Goal: Task Accomplishment & Management: Use online tool/utility

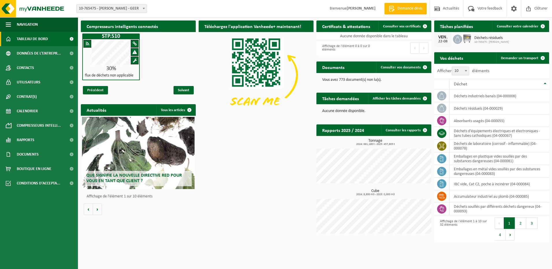
click at [481, 39] on span "Déchets résiduels" at bounding box center [491, 38] width 35 height 5
click at [25, 111] on span "Calendrier" at bounding box center [27, 111] width 21 height 14
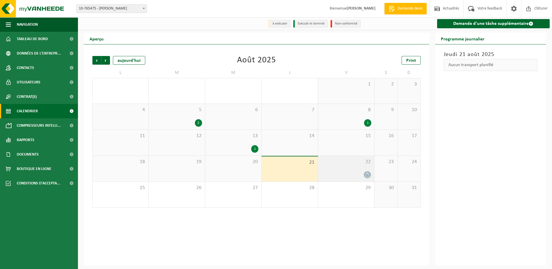
click at [367, 176] on icon at bounding box center [367, 174] width 5 height 5
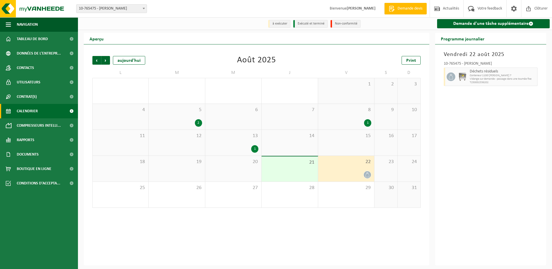
click at [309, 170] on div "21" at bounding box center [289, 168] width 56 height 25
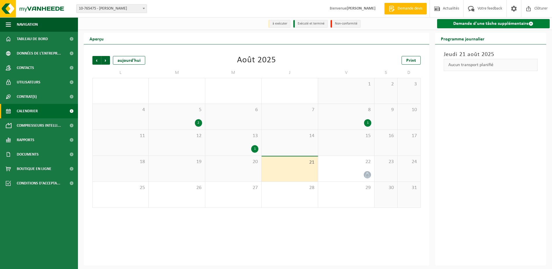
click at [463, 23] on link "Demande d'une tâche supplémentaire" at bounding box center [493, 23] width 113 height 9
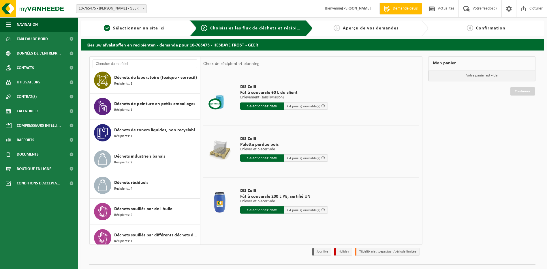
scroll to position [346, 0]
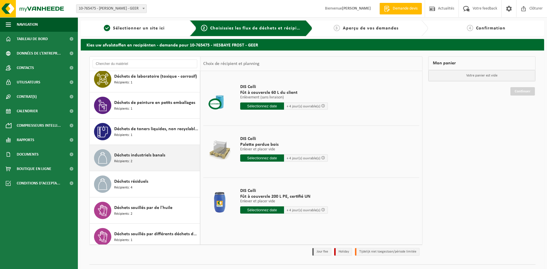
click at [146, 158] on span "Déchets industriels banals" at bounding box center [139, 155] width 51 height 7
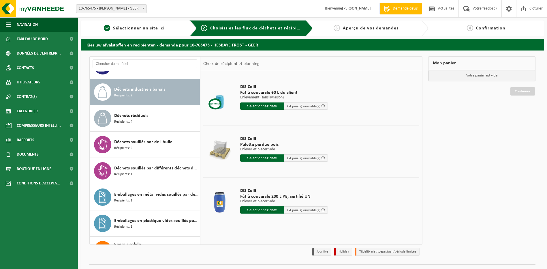
scroll to position [420, 0]
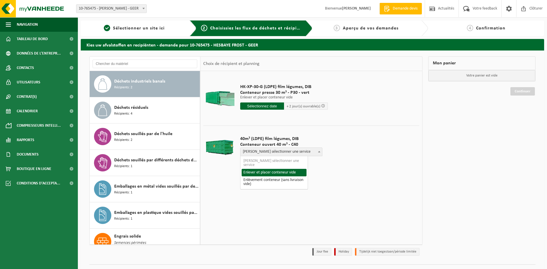
click at [317, 152] on span at bounding box center [320, 152] width 6 height 8
select select "P2PL-VEL-091149_HK-XC-40-GN-00_04-000008_46"
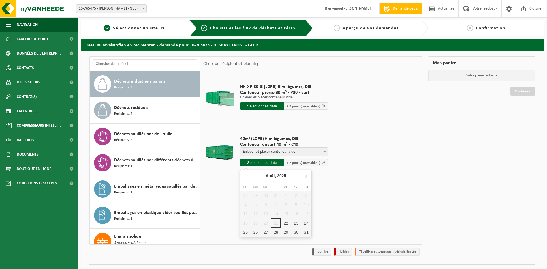
click at [263, 163] on input "text" at bounding box center [262, 162] width 44 height 7
click at [287, 225] on div "22" at bounding box center [286, 222] width 10 height 9
type input "à partir de 2025-08-22"
type input "2025-08-22"
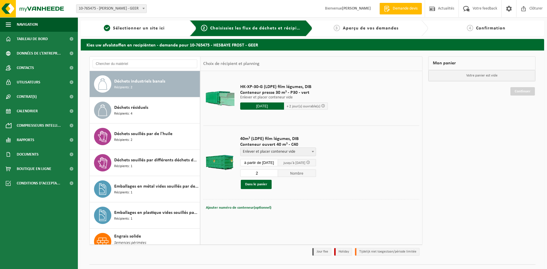
type input "2"
click at [278, 172] on input "2" at bounding box center [259, 173] width 38 height 8
click at [256, 184] on button "Dans le panier" at bounding box center [256, 184] width 31 height 9
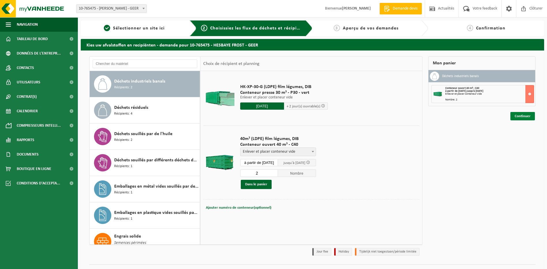
click at [522, 116] on link "Continuer" at bounding box center [523, 116] width 25 height 8
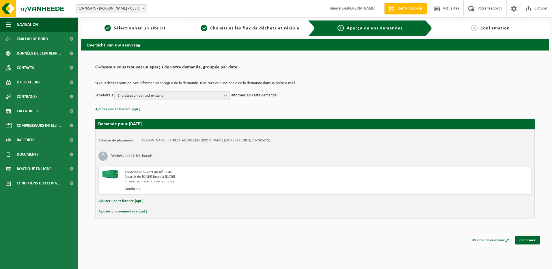
click at [226, 94] on b "button" at bounding box center [226, 95] width 5 height 8
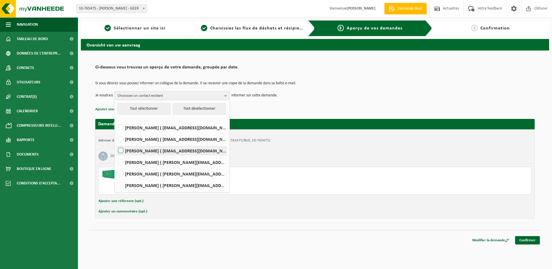
click at [123, 152] on label "SALVATOR COSTA ( salvator.costa@hesbayefrost.be )" at bounding box center [172, 150] width 110 height 9
click at [116, 143] on input "SALVATOR COSTA ( salvator.costa@hesbayefrost.be )" at bounding box center [116, 143] width 0 height 0
checkbox input "true"
click at [123, 162] on label "Jean Paul De Backer ( jean-paul.debacker@hesbayefrost.be )" at bounding box center [172, 162] width 110 height 9
click at [116, 155] on input "Jean Paul De Backer ( jean-paul.debacker@hesbayefrost.be )" at bounding box center [116, 155] width 0 height 0
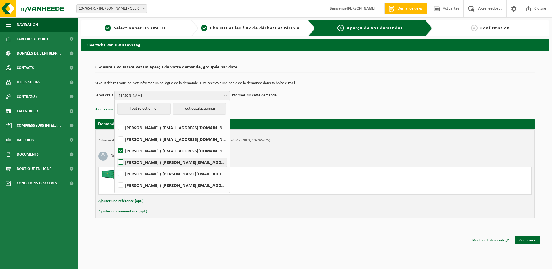
checkbox input "true"
click at [121, 173] on label "Frédéric Leloux ( frederic.leloux@hesbayefrost.be )" at bounding box center [172, 173] width 110 height 9
click at [116, 167] on input "Frédéric Leloux ( frederic.leloux@hesbayefrost.be )" at bounding box center [116, 166] width 0 height 0
checkbox input "true"
click at [279, 159] on div "Déchets industriels banals" at bounding box center [314, 156] width 433 height 15
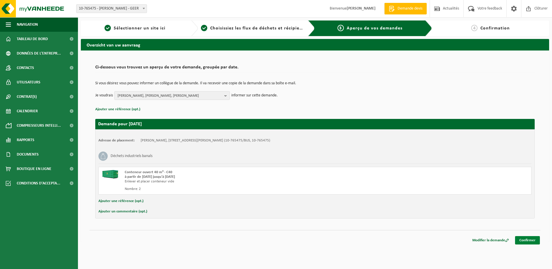
click at [529, 241] on link "Confirmer" at bounding box center [527, 240] width 25 height 8
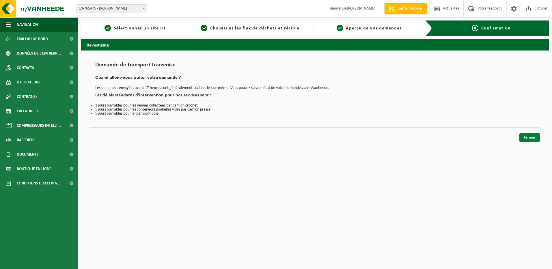
click at [531, 137] on link "Fermer" at bounding box center [529, 137] width 20 height 8
